Goal: Book appointment/travel/reservation

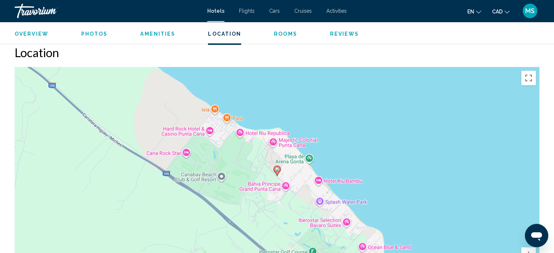
scroll to position [665, 0]
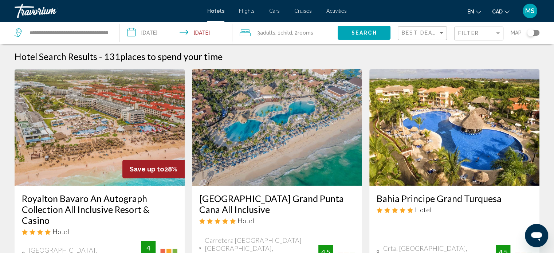
click at [284, 35] on span "Child" at bounding box center [286, 33] width 12 height 6
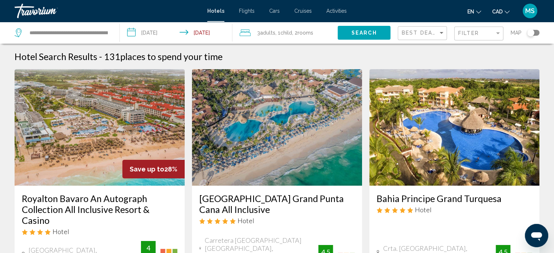
click at [281, 31] on span ", 1 Child Children" at bounding box center [283, 33] width 17 height 10
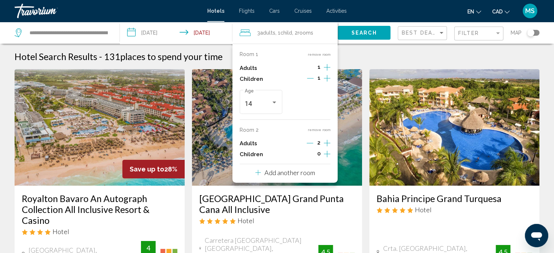
click at [327, 67] on icon "Increment adults" at bounding box center [327, 67] width 7 height 9
click at [314, 129] on button "remove room" at bounding box center [318, 129] width 23 height 5
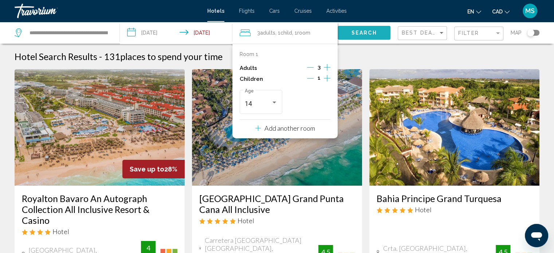
click at [365, 31] on span "Search" at bounding box center [363, 33] width 25 height 6
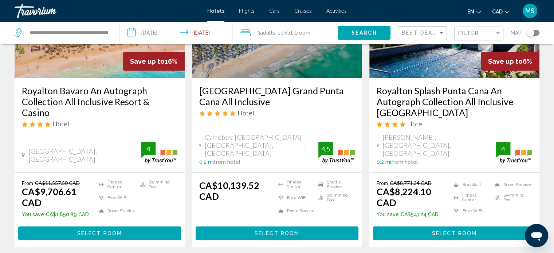
scroll to position [108, 0]
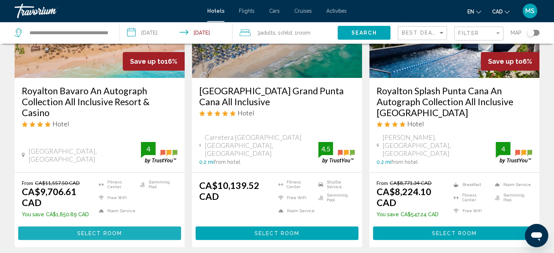
click at [120, 230] on span "Select Room" at bounding box center [99, 233] width 45 height 6
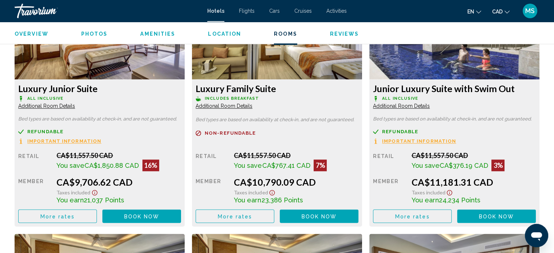
scroll to position [1044, 0]
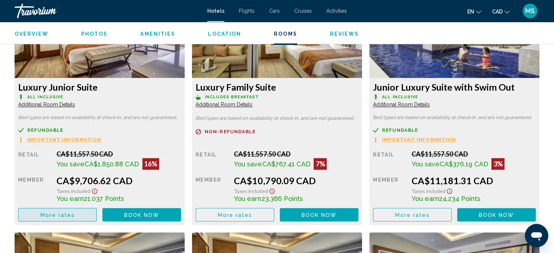
click at [75, 214] on button "More rates" at bounding box center [57, 214] width 79 height 13
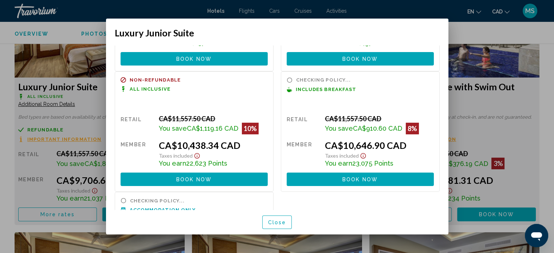
scroll to position [179, 0]
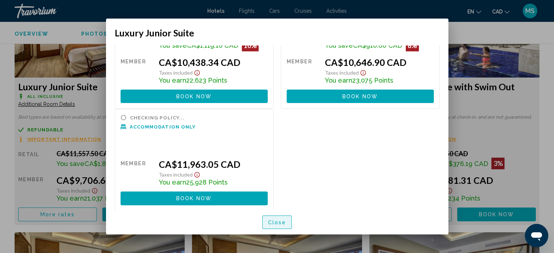
click at [279, 221] on span "Close" at bounding box center [277, 222] width 18 height 6
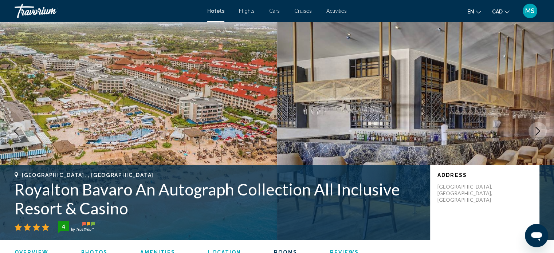
scroll to position [1044, 0]
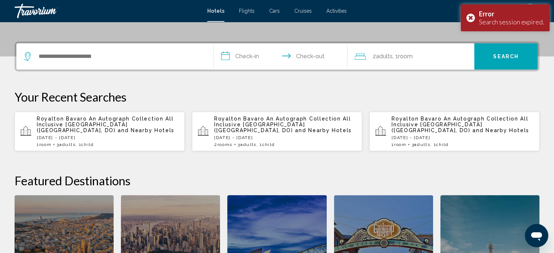
scroll to position [162, 0]
click at [118, 127] on span "and Nearby Hotels" at bounding box center [146, 130] width 57 height 6
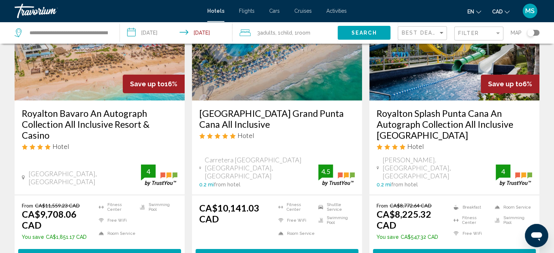
scroll to position [86, 0]
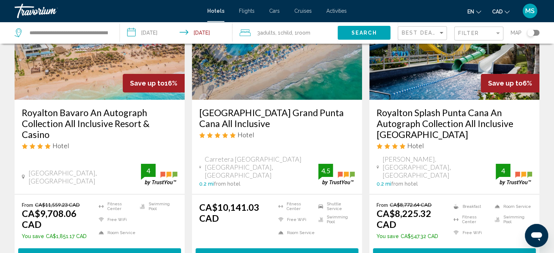
click at [169, 35] on input "**********" at bounding box center [177, 34] width 115 height 24
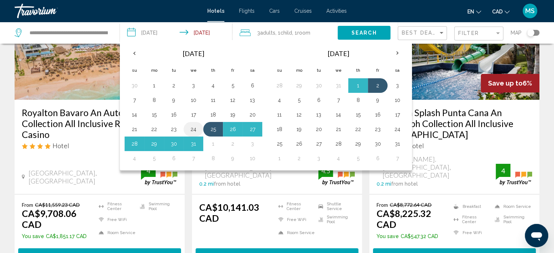
click at [190, 128] on button "24" at bounding box center [193, 129] width 12 height 10
click at [237, 142] on button "2" at bounding box center [233, 144] width 12 height 10
type input "**********"
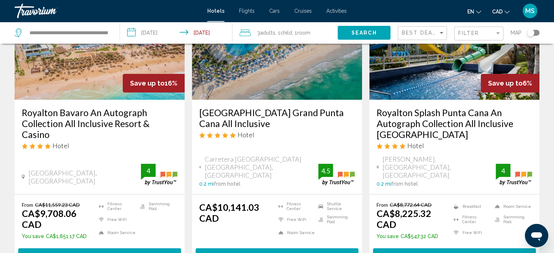
click at [366, 31] on span "Search" at bounding box center [363, 33] width 25 height 6
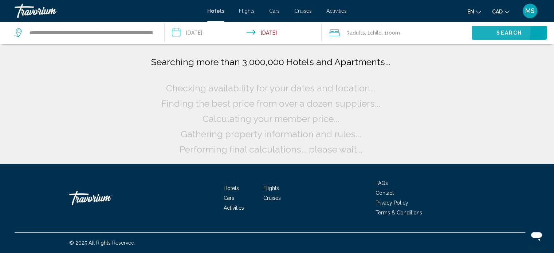
scroll to position [0, 0]
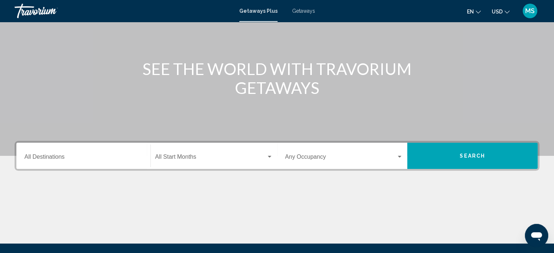
click at [106, 149] on div "Destination All Destinations" at bounding box center [83, 155] width 118 height 23
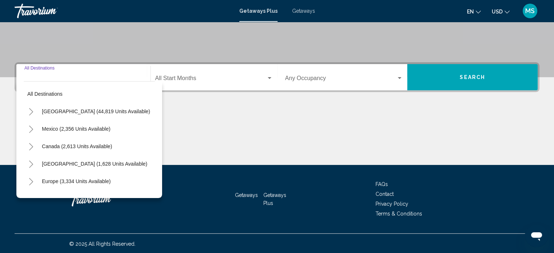
scroll to position [142, 0]
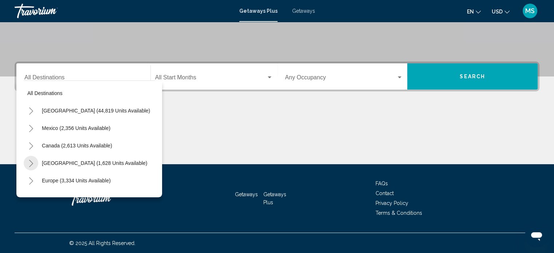
click at [29, 162] on icon "Toggle Caribbean & Atlantic Islands (1,628 units available)" at bounding box center [30, 163] width 5 height 7
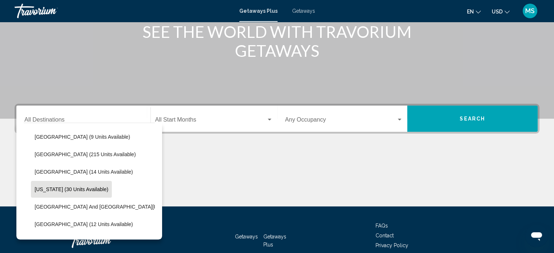
scroll to position [138, 0]
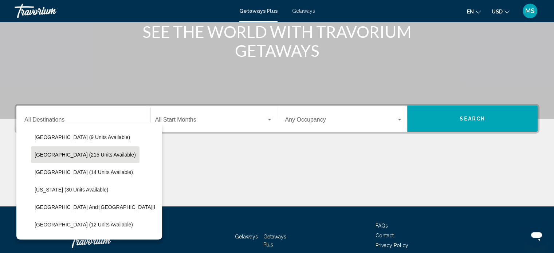
click at [47, 155] on span "Dominican Republic (215 units available)" at bounding box center [85, 155] width 101 height 6
type input "**********"
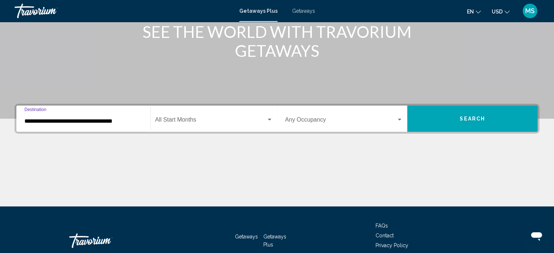
scroll to position [142, 0]
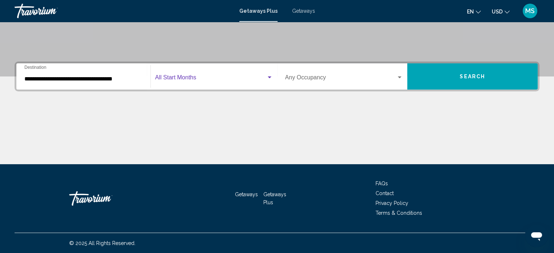
click at [201, 79] on span "Search widget" at bounding box center [210, 79] width 111 height 7
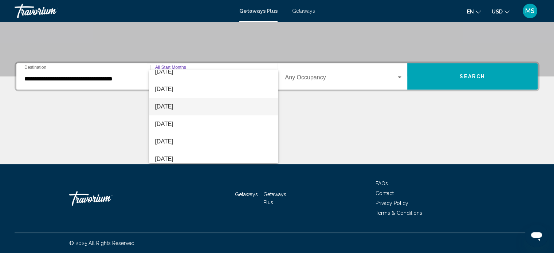
scroll to position [42, 0]
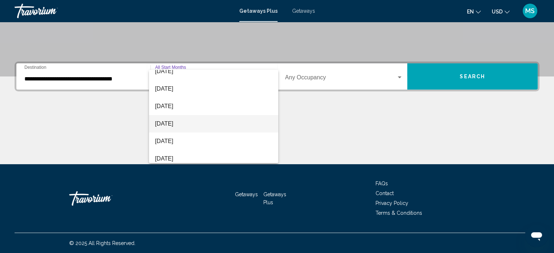
click at [204, 125] on span "December 2025" at bounding box center [214, 123] width 118 height 17
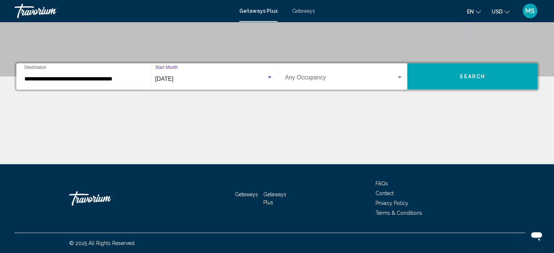
click at [371, 80] on span "Search widget" at bounding box center [340, 79] width 111 height 7
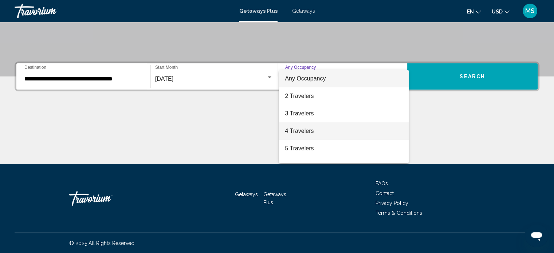
click at [354, 126] on span "4 Travelers" at bounding box center [344, 130] width 118 height 17
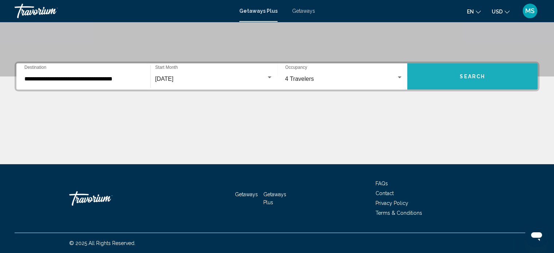
click at [448, 78] on button "Search" at bounding box center [472, 76] width 130 height 26
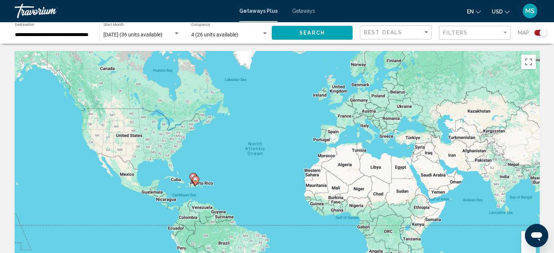
click at [336, 34] on button "Search" at bounding box center [311, 32] width 81 height 13
click at [304, 11] on span "Getaways" at bounding box center [303, 11] width 23 height 6
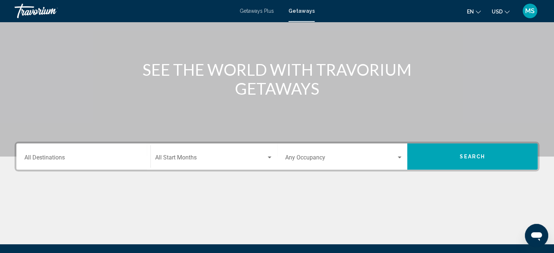
scroll to position [70, 0]
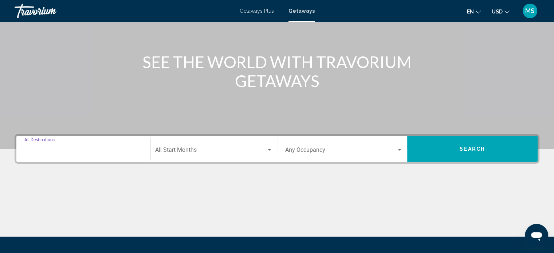
click at [101, 148] on input "Destination All Destinations" at bounding box center [83, 151] width 118 height 7
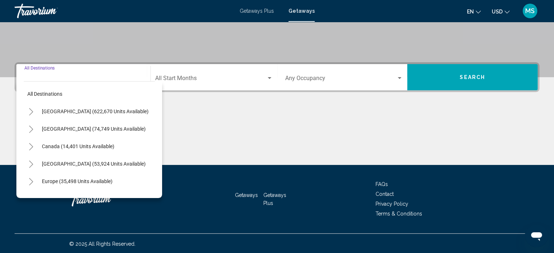
scroll to position [142, 0]
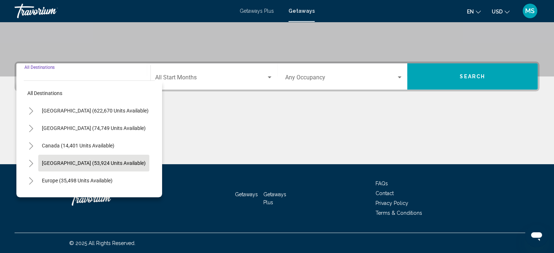
click at [90, 160] on span "Caribbean & Atlantic Islands (53,924 units available)" at bounding box center [94, 163] width 104 height 6
type input "**********"
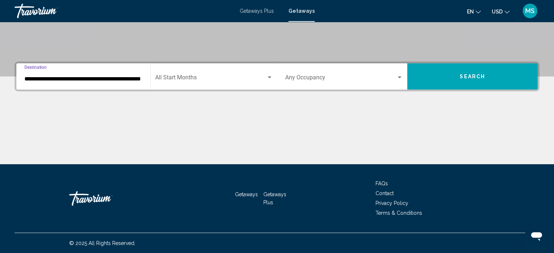
click at [175, 81] on span "Search widget" at bounding box center [210, 79] width 111 height 7
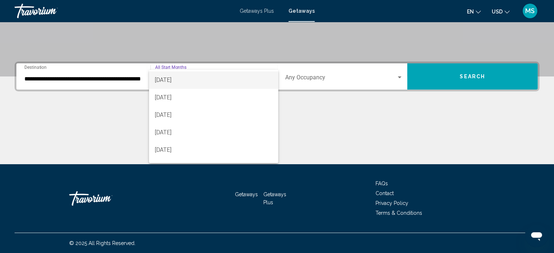
scroll to position [55, 0]
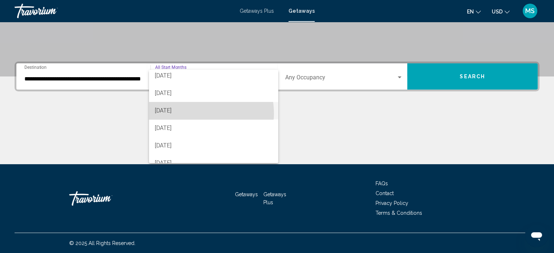
click at [198, 113] on span "December 2025" at bounding box center [214, 110] width 118 height 17
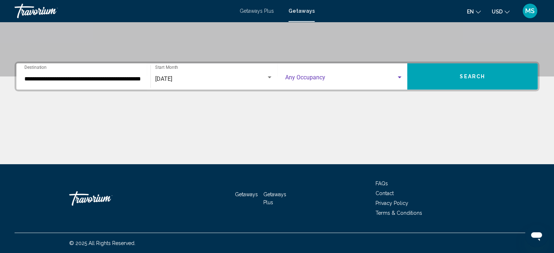
click at [323, 76] on span "Search widget" at bounding box center [340, 79] width 111 height 7
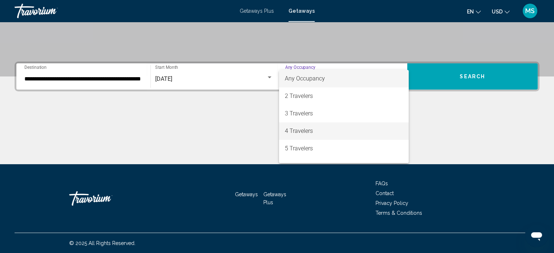
click at [329, 132] on span "4 Travelers" at bounding box center [344, 130] width 118 height 17
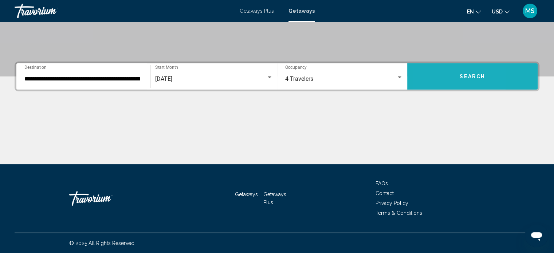
click at [429, 83] on button "Search" at bounding box center [472, 76] width 130 height 26
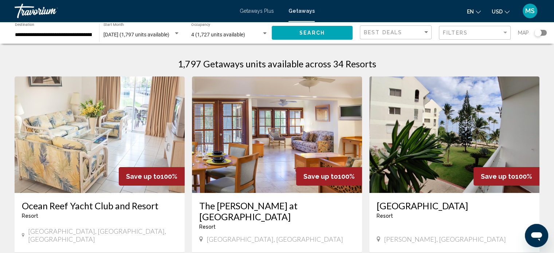
click at [52, 32] on input "**********" at bounding box center [53, 35] width 77 height 6
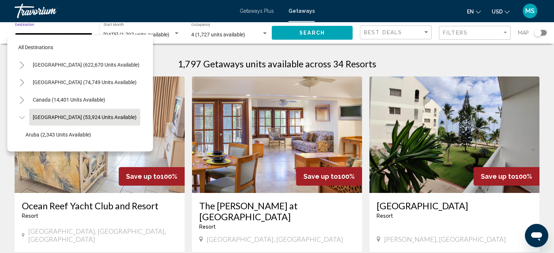
scroll to position [28, 15]
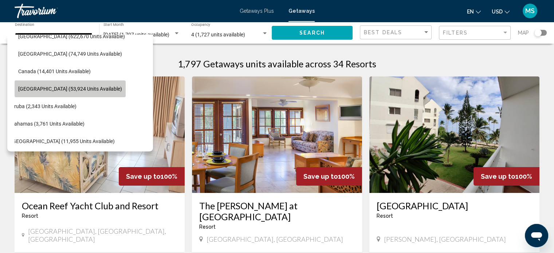
click at [20, 90] on span "Caribbean & Atlantic Islands (53,924 units available)" at bounding box center [70, 89] width 104 height 6
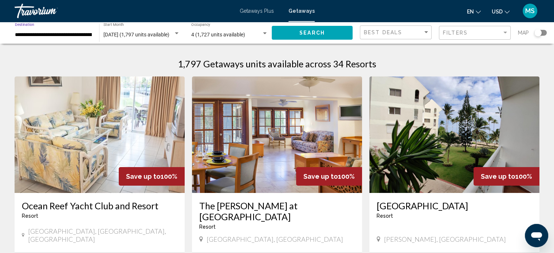
click at [64, 33] on input "**********" at bounding box center [53, 35] width 77 height 6
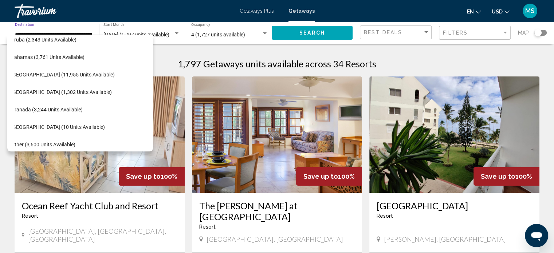
scroll to position [96, 15]
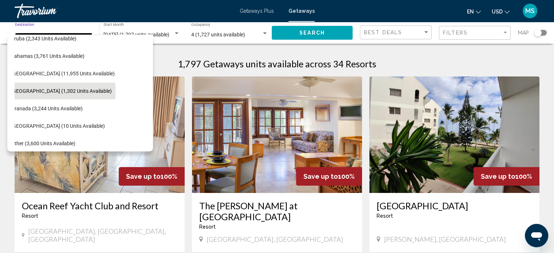
click at [82, 94] on button "Dominican Republic (1,302 units available)" at bounding box center [61, 91] width 108 height 17
type input "**********"
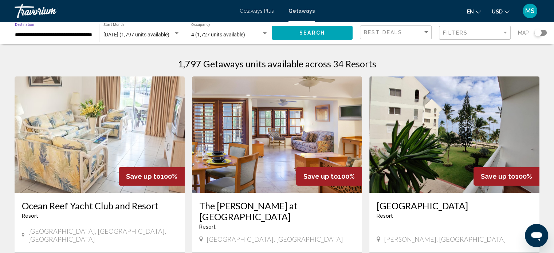
click at [298, 35] on button "Search" at bounding box center [311, 32] width 81 height 13
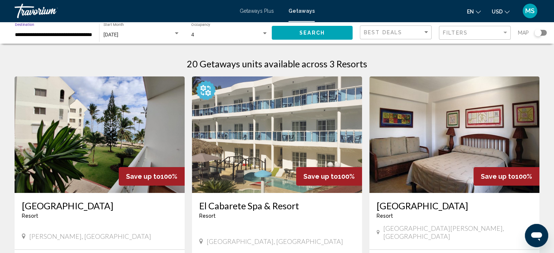
click at [57, 35] on input "**********" at bounding box center [53, 35] width 77 height 6
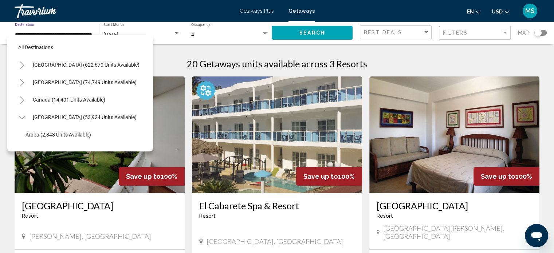
scroll to position [98, 0]
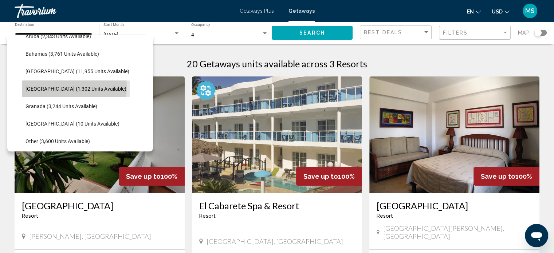
click at [42, 87] on span "Dominican Republic (1,302 units available)" at bounding box center [75, 89] width 101 height 6
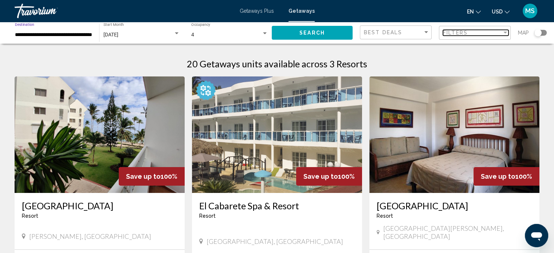
click at [503, 31] on div "Filter" at bounding box center [504, 33] width 7 height 6
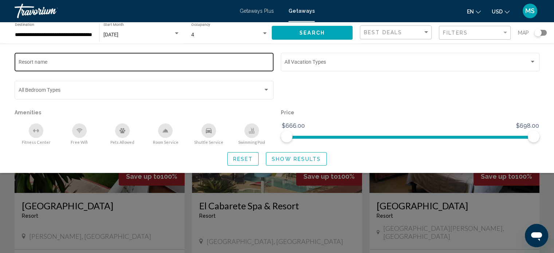
click at [233, 68] on div "Resort name" at bounding box center [144, 61] width 251 height 20
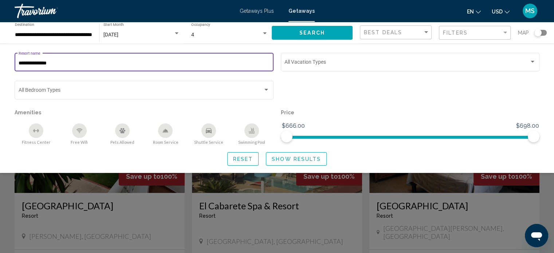
type input "**********"
click at [297, 36] on button "Search" at bounding box center [311, 32] width 81 height 13
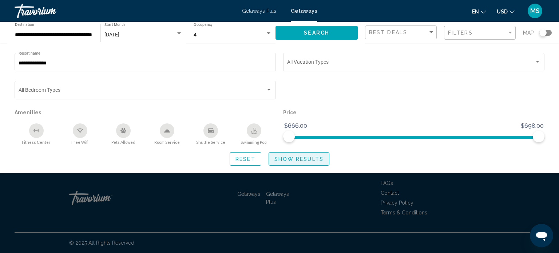
click at [308, 153] on button "Show Results" at bounding box center [299, 158] width 61 height 13
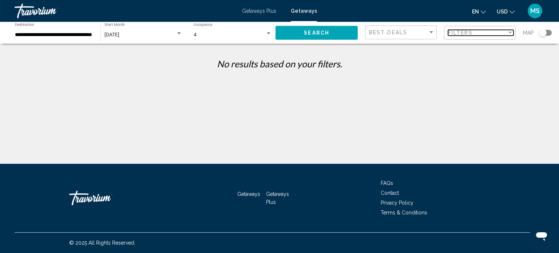
click at [453, 33] on span "Filters" at bounding box center [460, 33] width 25 height 6
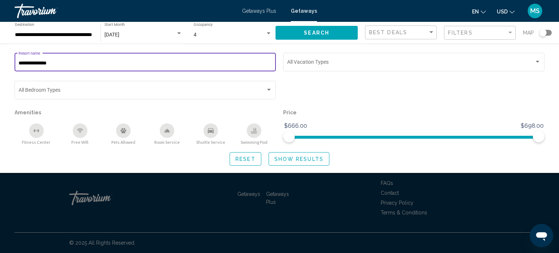
click at [195, 61] on input "**********" at bounding box center [146, 63] width 254 height 6
type input "*"
click at [293, 32] on button "Search" at bounding box center [316, 32] width 82 height 13
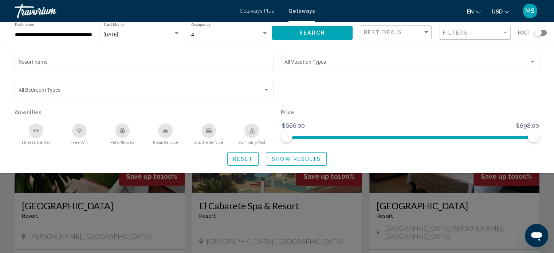
click at [551, 191] on div "Search widget" at bounding box center [277, 181] width 554 height 144
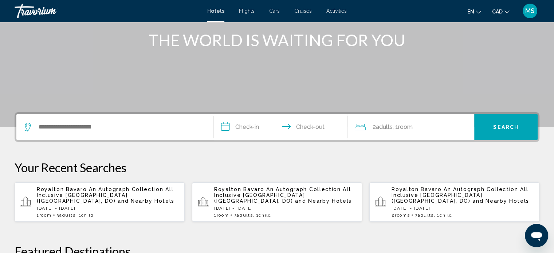
scroll to position [93, 0]
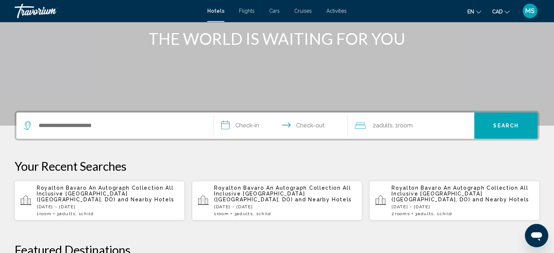
click at [135, 201] on p "Royalton Bavaro An Autograph Collection All Inclusive Resort & Casino (Punta Ca…" at bounding box center [108, 193] width 142 height 17
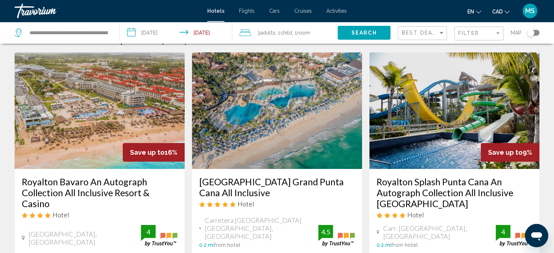
scroll to position [16, 0]
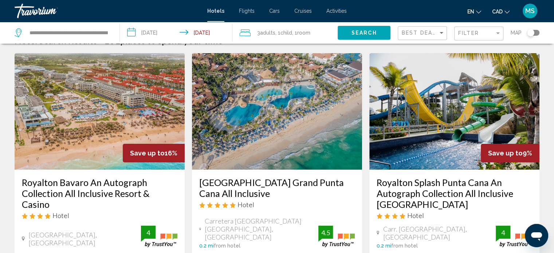
click at [162, 31] on input "**********" at bounding box center [177, 34] width 115 height 24
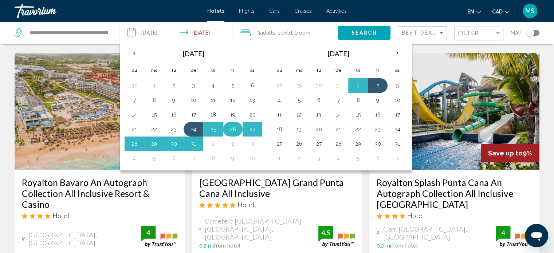
click at [232, 128] on button "26" at bounding box center [233, 129] width 12 height 10
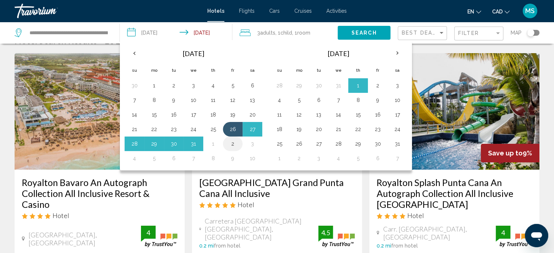
click at [232, 139] on button "2" at bounding box center [233, 144] width 12 height 10
type input "**********"
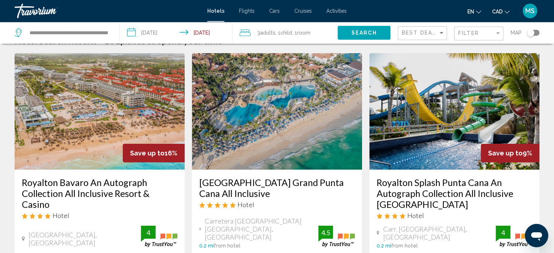
click at [361, 32] on span "Search" at bounding box center [363, 33] width 25 height 6
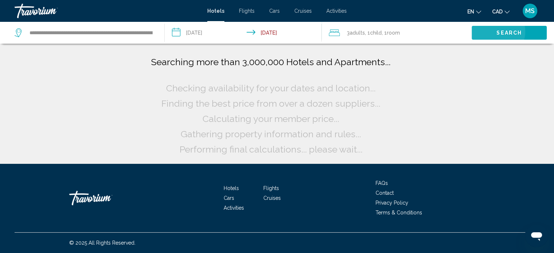
scroll to position [0, 0]
